Goal: Information Seeking & Learning: Check status

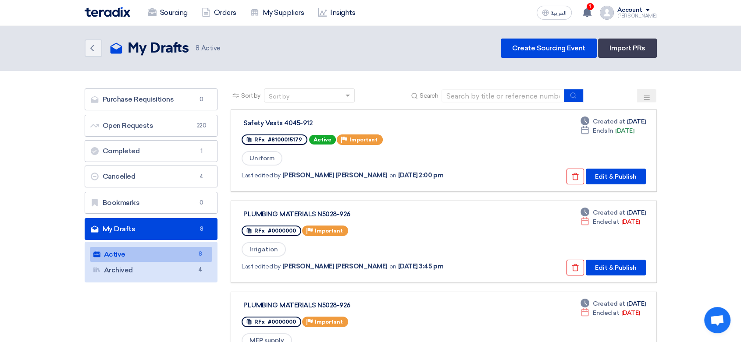
click at [166, 227] on link "My Drafts My Drafts 8" at bounding box center [151, 229] width 133 height 22
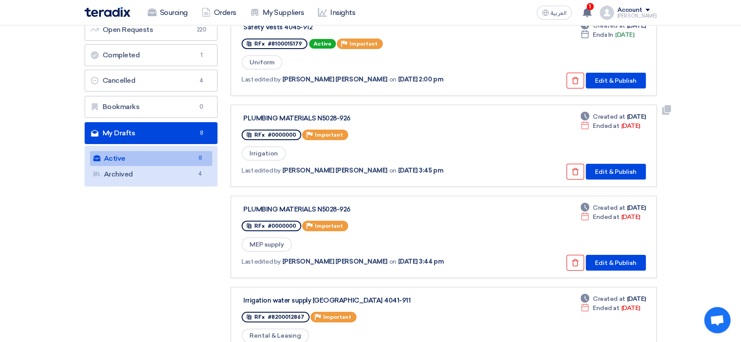
scroll to position [97, 0]
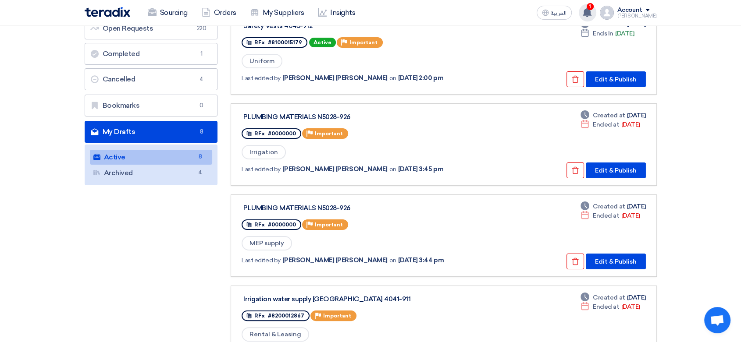
click at [582, 13] on icon at bounding box center [587, 12] width 10 height 10
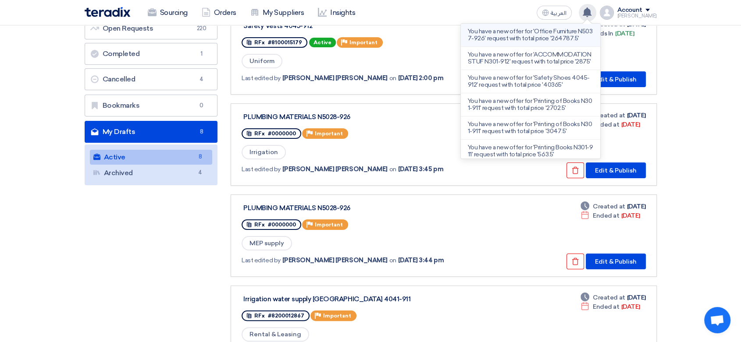
click at [509, 40] on p "You have a new offer for 'Office Furniture N5037-926' request with total price …" at bounding box center [530, 35] width 125 height 14
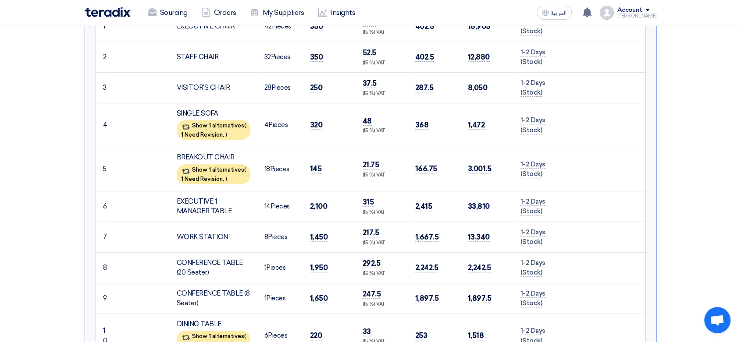
scroll to position [279, 0]
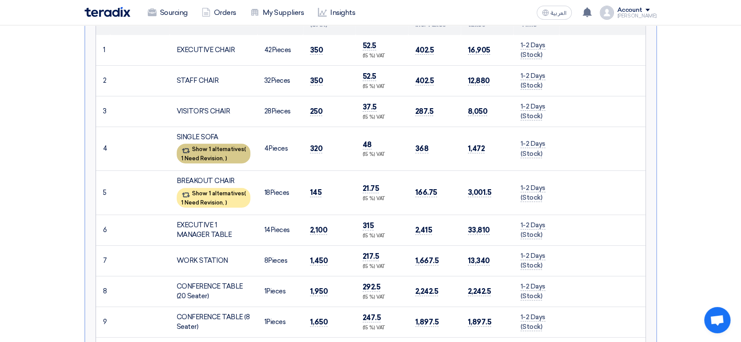
click at [231, 153] on div "Show 1 alternatives ( 1 Need Revision, )" at bounding box center [214, 154] width 74 height 20
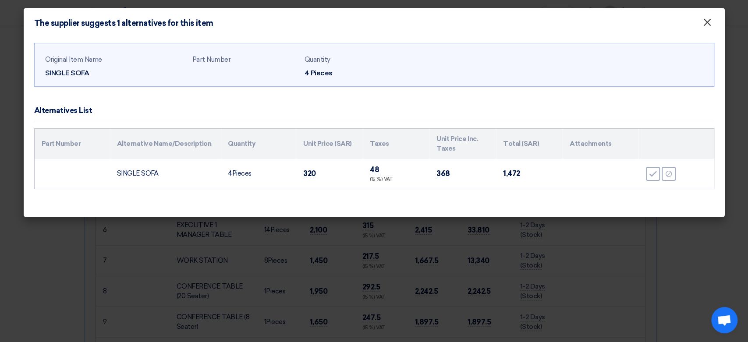
click at [707, 20] on span "×" at bounding box center [707, 25] width 9 height 18
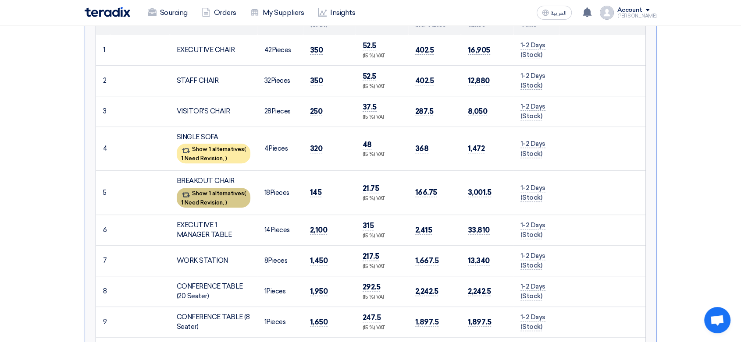
click at [207, 190] on div "Show 1 alternatives ( 1 Need Revision, )" at bounding box center [214, 198] width 74 height 20
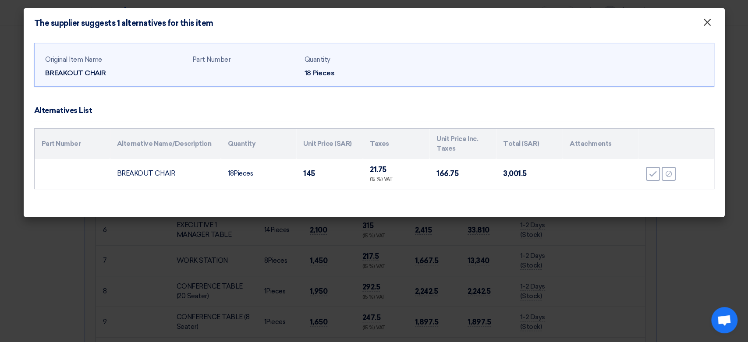
click at [712, 20] on button "×" at bounding box center [707, 23] width 23 height 18
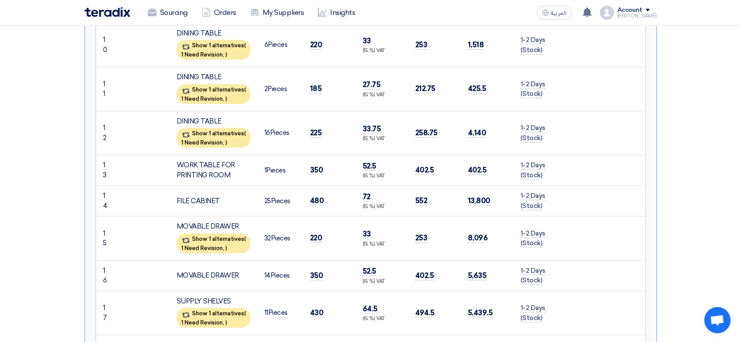
scroll to position [620, 0]
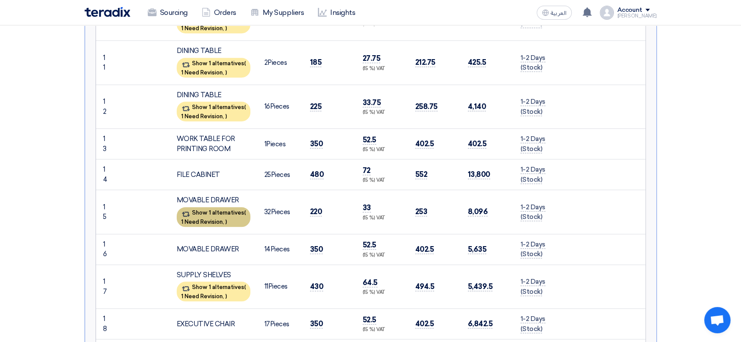
click at [229, 210] on div "Show 1 alternatives ( 1 Need Revision, )" at bounding box center [214, 217] width 74 height 20
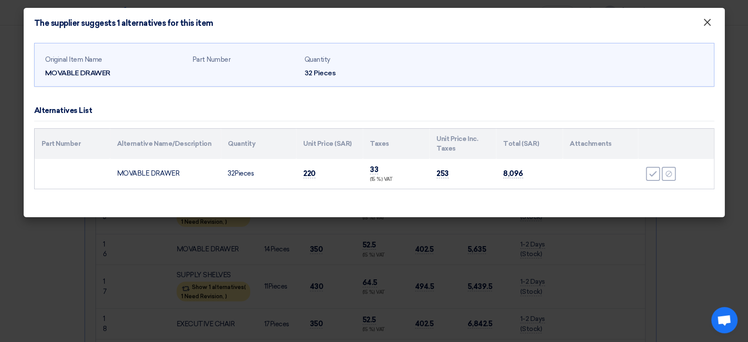
click at [707, 20] on span "×" at bounding box center [707, 25] width 9 height 18
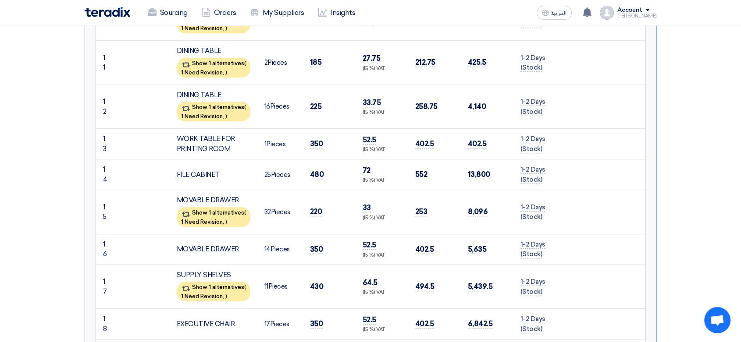
scroll to position [717, 0]
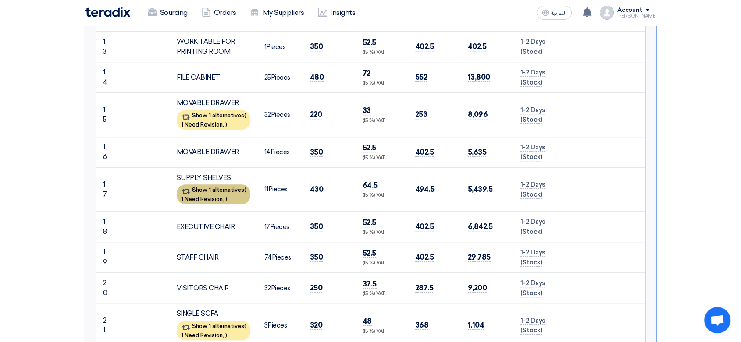
click at [193, 196] on span "1 Need Revision," at bounding box center [202, 199] width 43 height 7
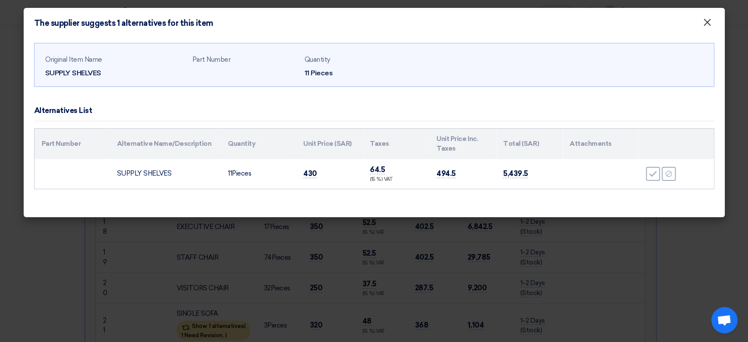
click at [707, 23] on span "×" at bounding box center [707, 25] width 9 height 18
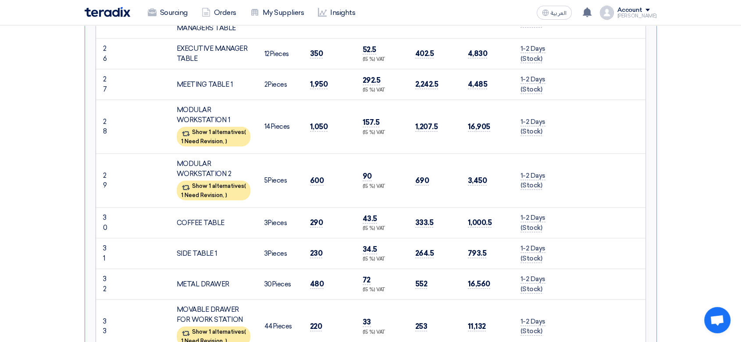
scroll to position [1204, 0]
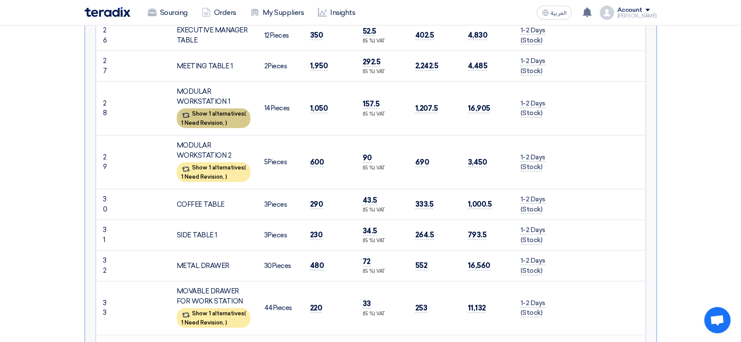
click at [222, 120] on span "1 Need Revision," at bounding box center [202, 123] width 43 height 7
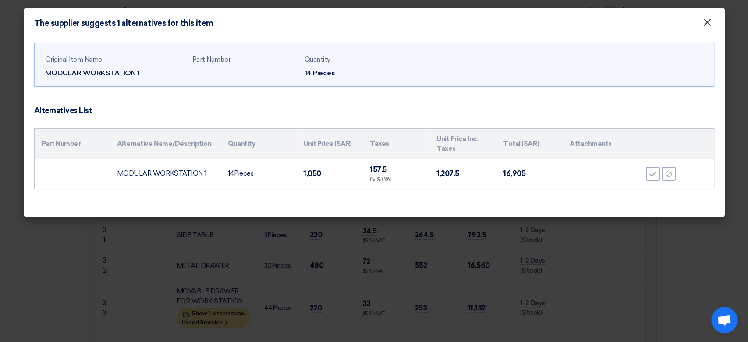
click at [709, 25] on span "×" at bounding box center [707, 25] width 9 height 18
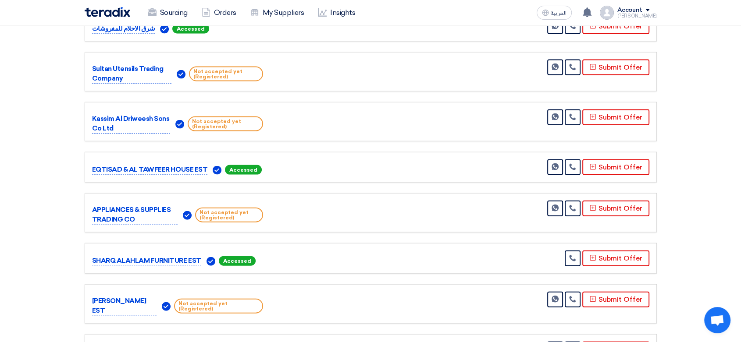
scroll to position [1983, 0]
